Goal: Information Seeking & Learning: Learn about a topic

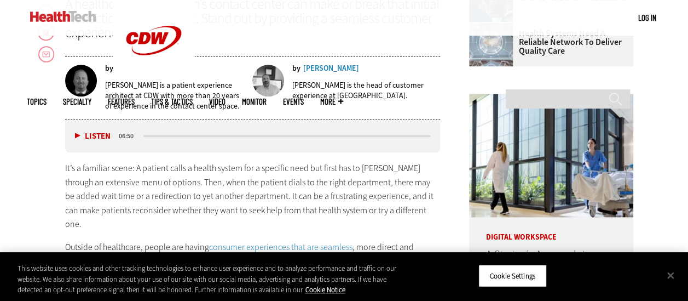
scroll to position [460, 0]
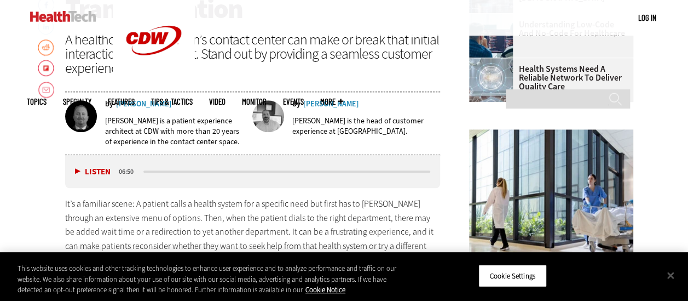
click at [75, 170] on button "Listen" at bounding box center [93, 172] width 36 height 8
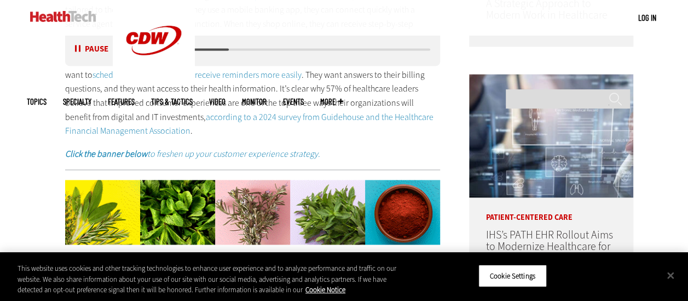
scroll to position [745, 0]
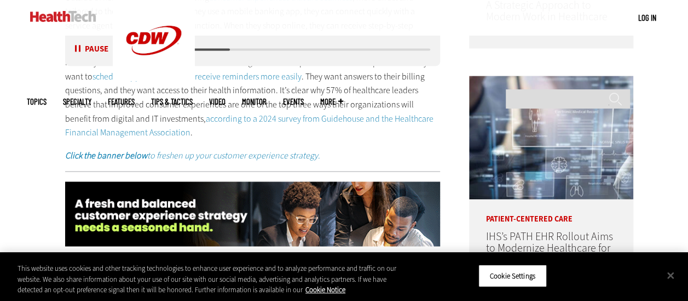
click at [300, 113] on link "according to a 2024 survey from Guidehouse and the Healthcare Financial Managem…" at bounding box center [249, 126] width 369 height 26
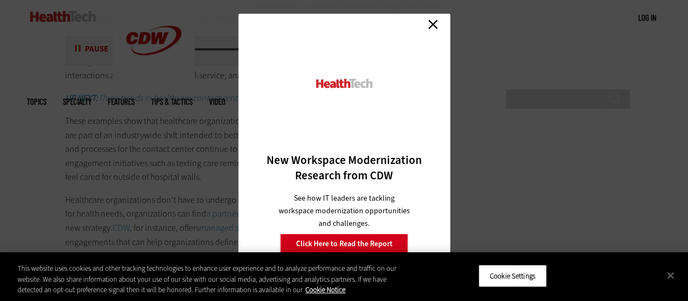
scroll to position [1972, 0]
click at [435, 26] on link "Close" at bounding box center [433, 24] width 16 height 16
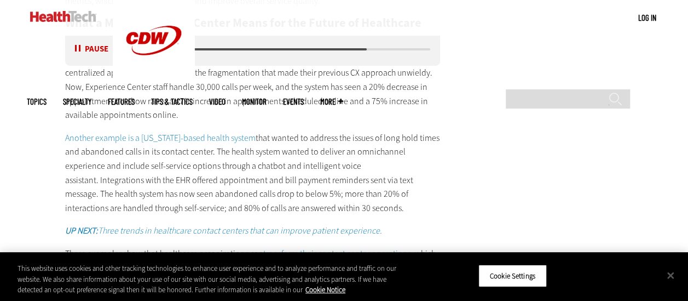
scroll to position [1862, 0]
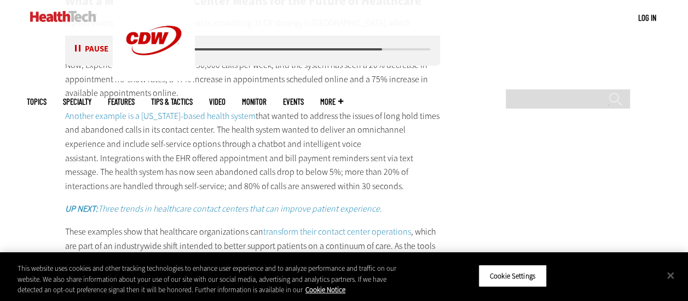
click at [127, 114] on link "Another example is a [US_STATE]-based health system" at bounding box center [160, 116] width 191 height 12
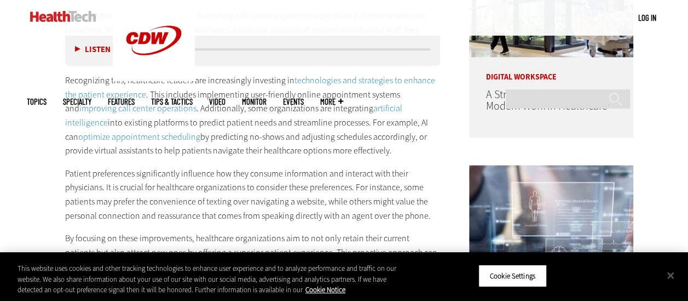
scroll to position [657, 0]
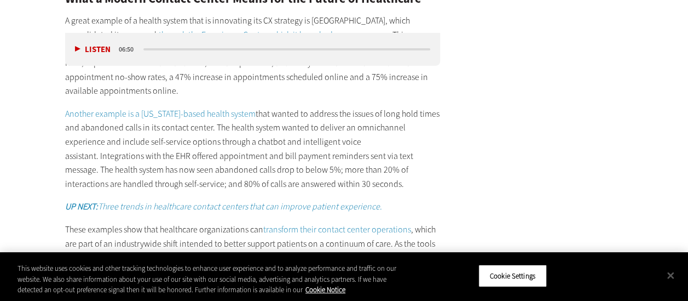
scroll to position [1862, 0]
